Goal: Task Accomplishment & Management: Use online tool/utility

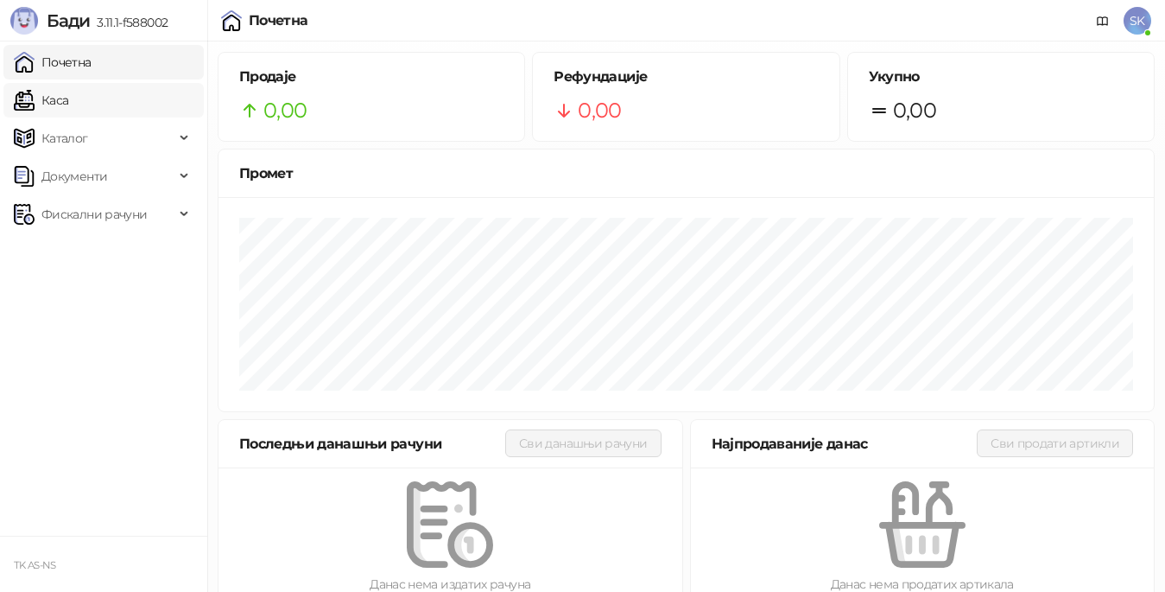
click at [53, 102] on link "Каса" at bounding box center [41, 100] width 54 height 35
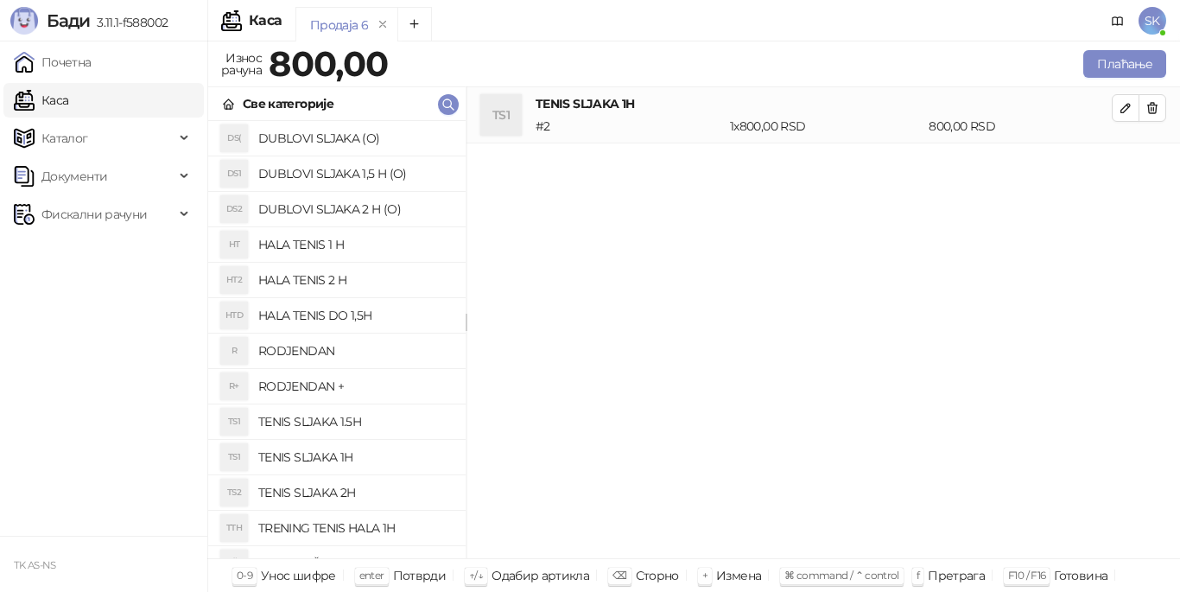
click at [61, 99] on link "Каса" at bounding box center [41, 100] width 54 height 35
click at [381, 24] on icon "remove" at bounding box center [383, 24] width 6 height 6
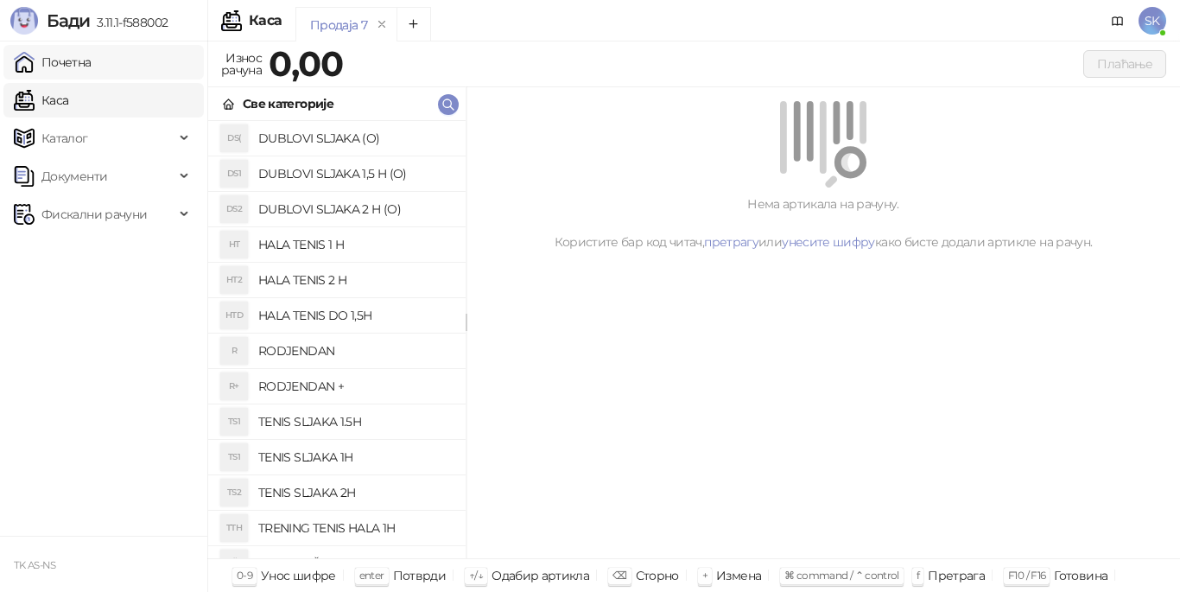
click at [60, 57] on link "Почетна" at bounding box center [53, 62] width 78 height 35
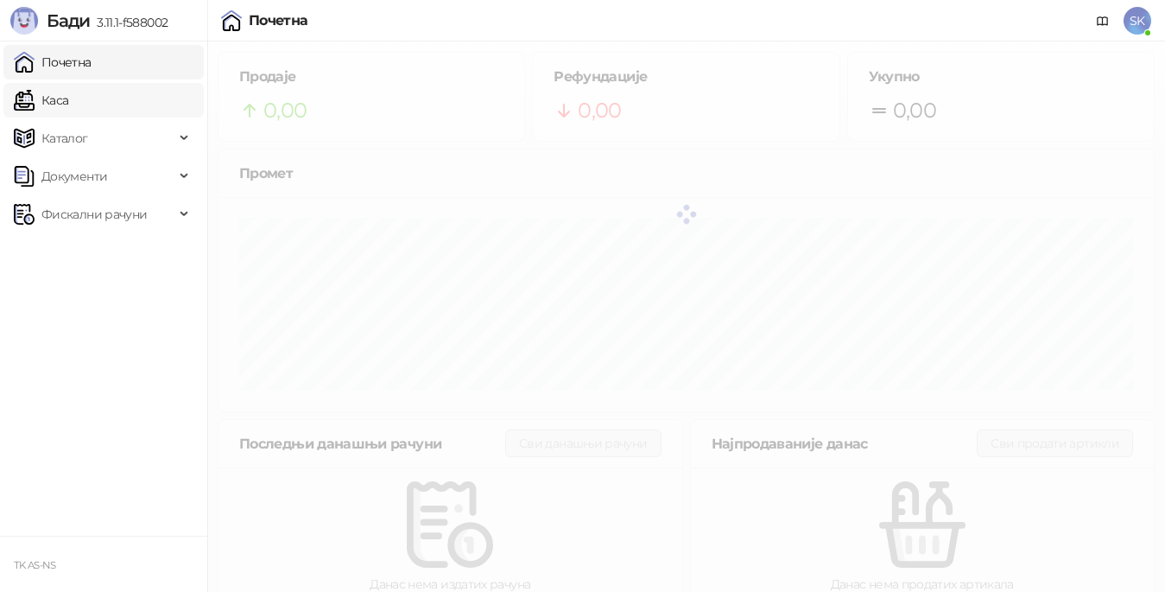
click at [49, 99] on link "Каса" at bounding box center [41, 100] width 54 height 35
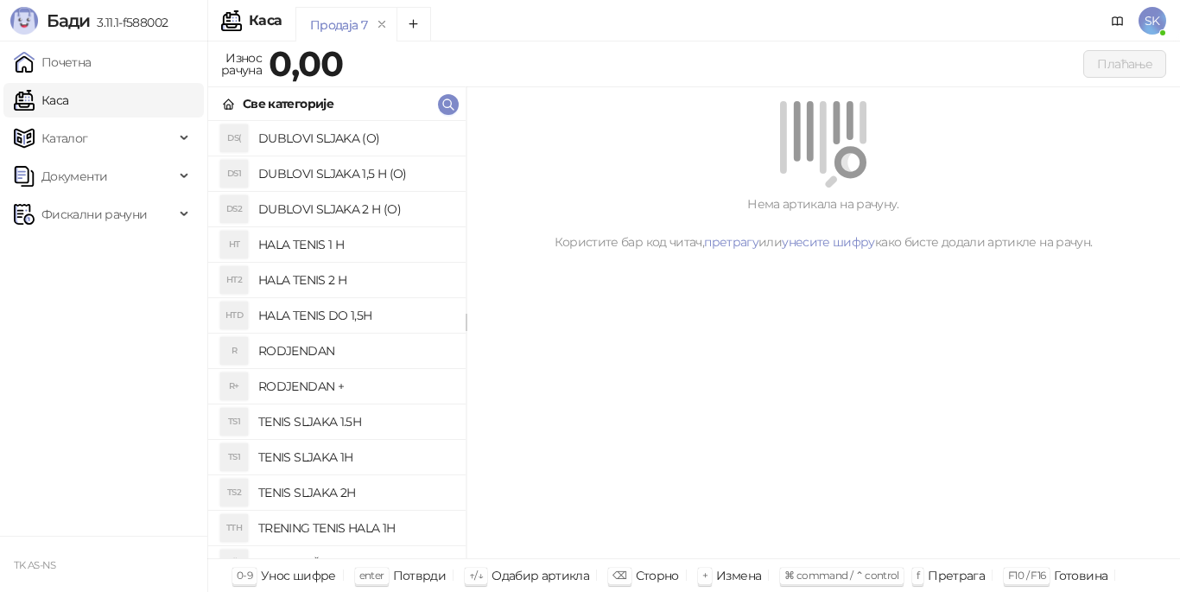
click at [305, 248] on h4 "HALA TENIS 1 H" at bounding box center [355, 245] width 194 height 28
